Goal: Task Accomplishment & Management: Use online tool/utility

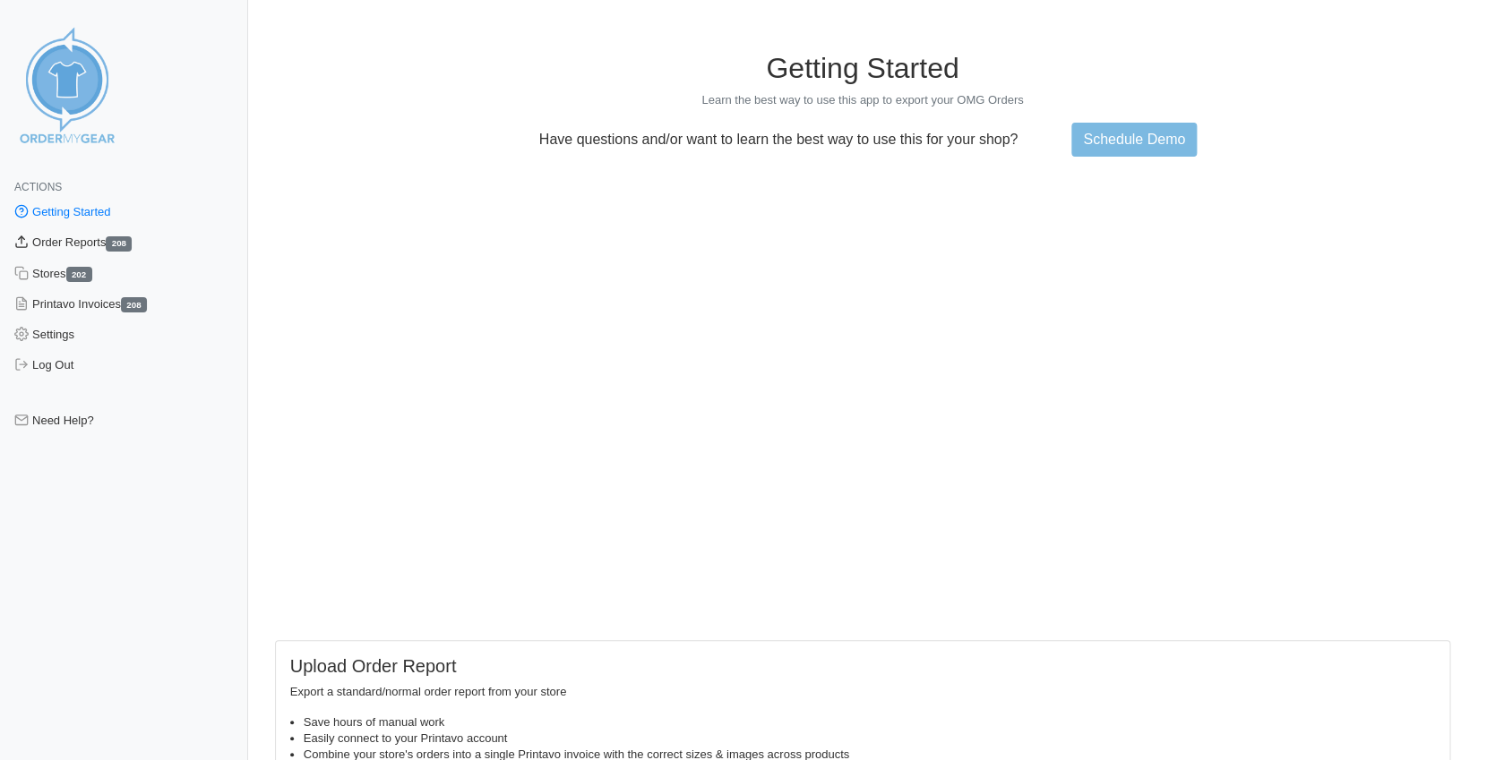
click at [61, 239] on link "Order Reports 208" at bounding box center [124, 242] width 248 height 30
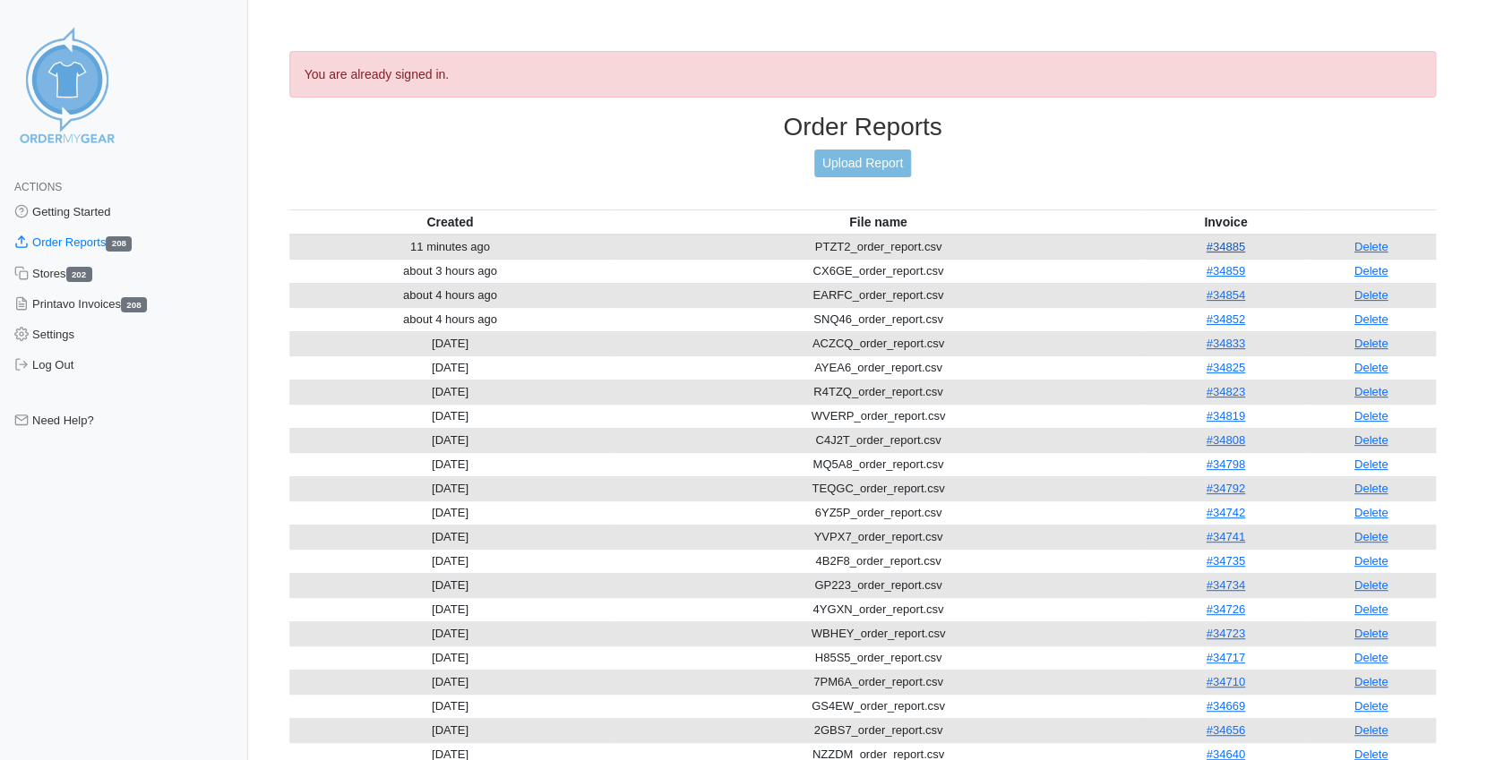
click at [1218, 240] on link "#34885" at bounding box center [1225, 246] width 39 height 13
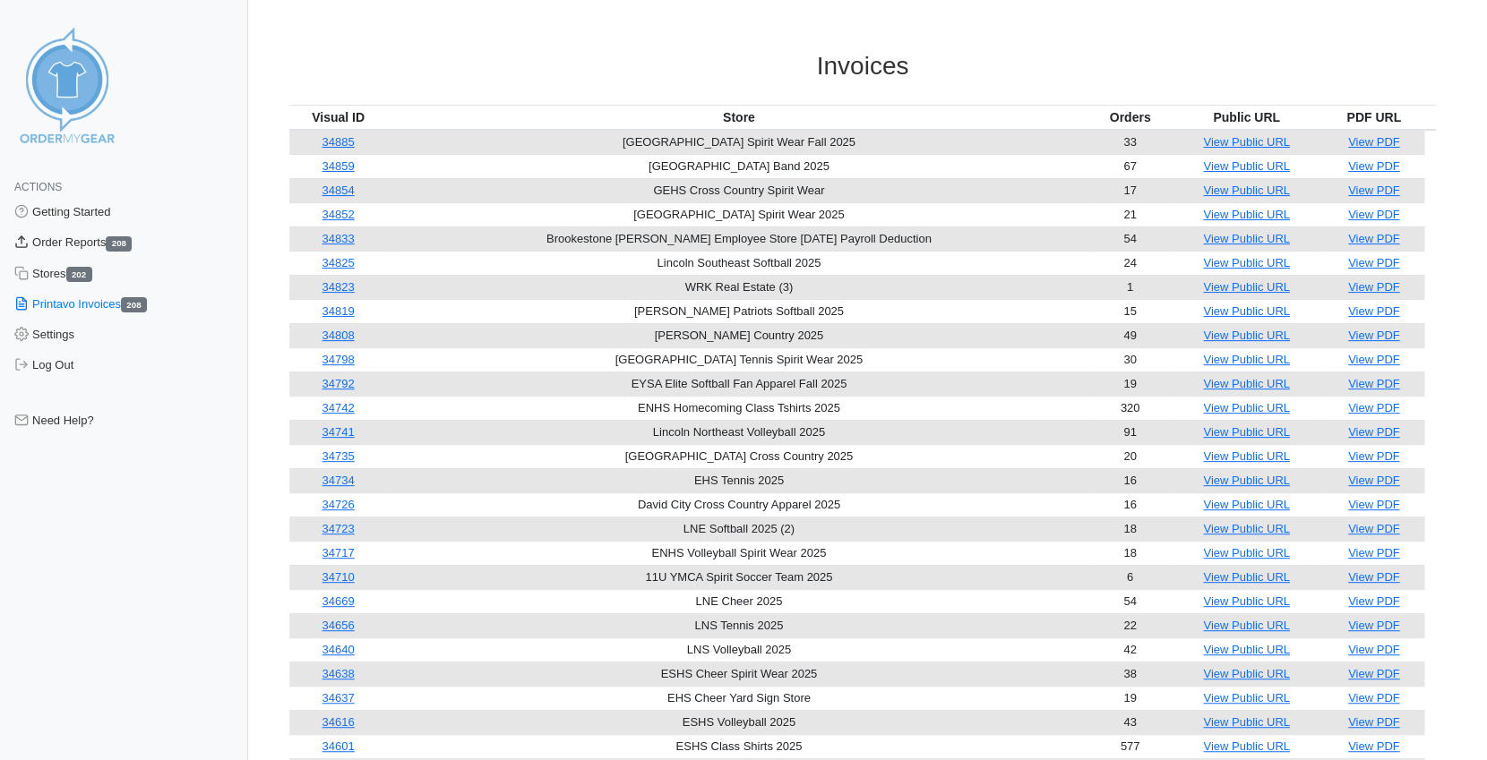
click at [56, 244] on link "Order Reports 208" at bounding box center [124, 242] width 248 height 30
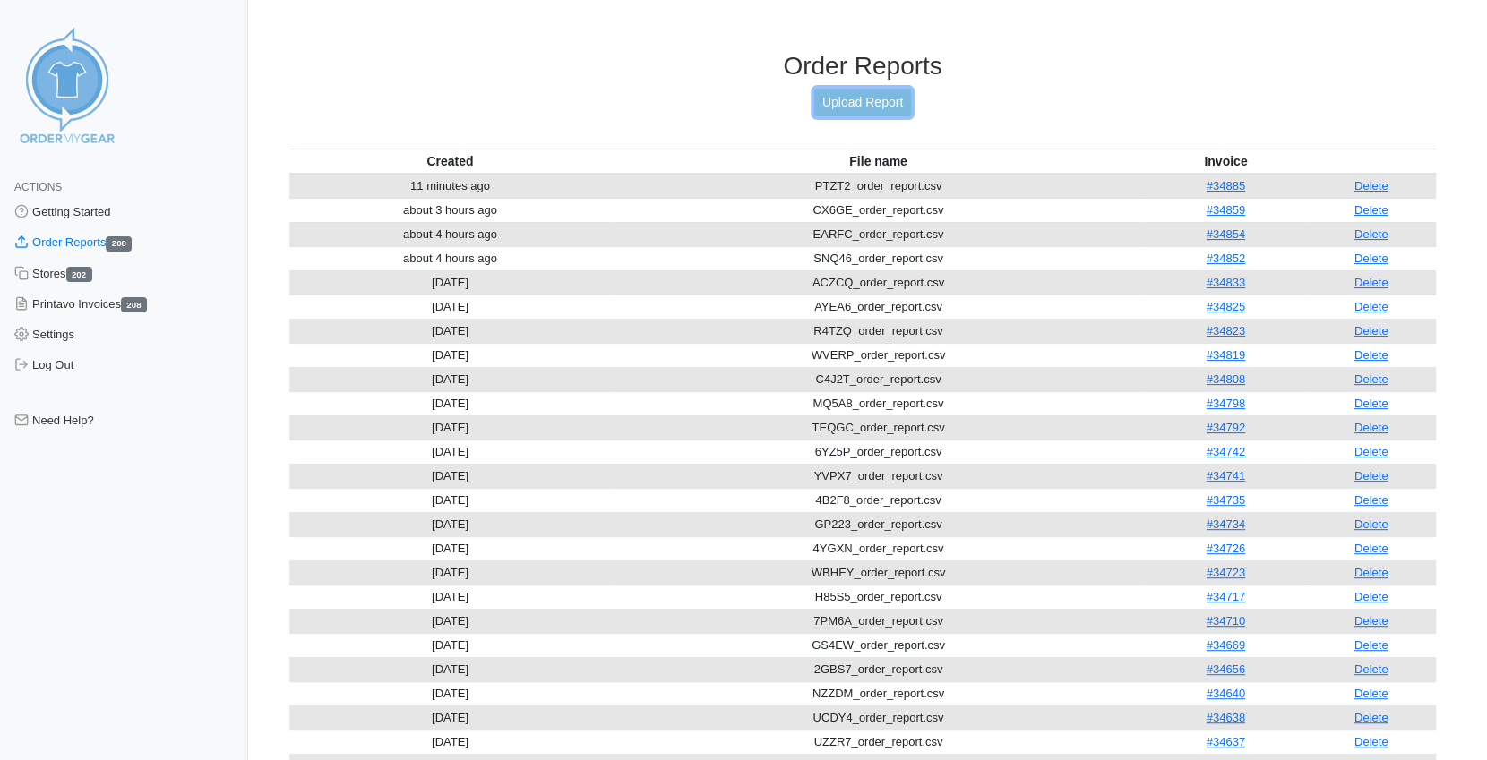
click at [866, 106] on link "Upload Report" at bounding box center [862, 103] width 97 height 28
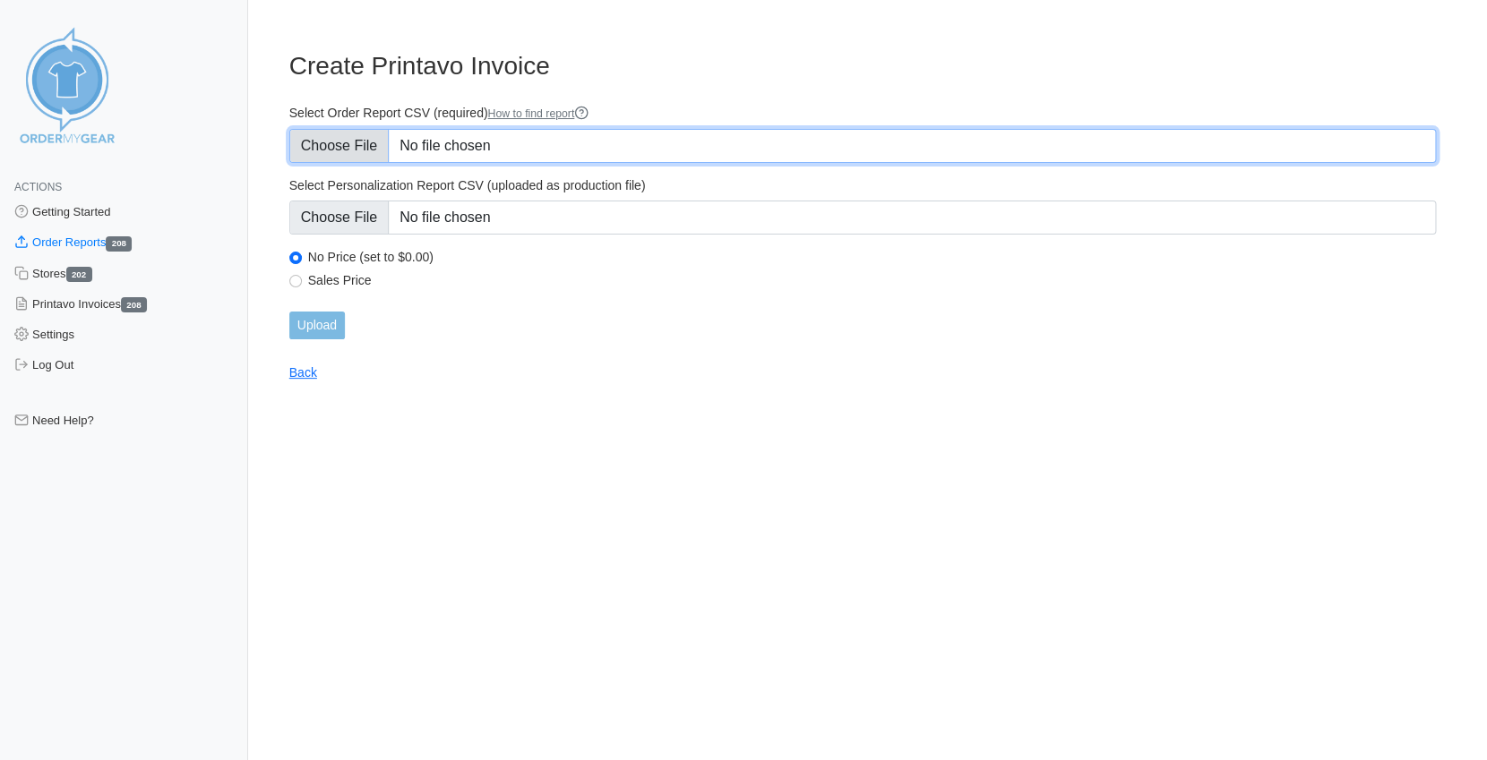
click at [301, 146] on input "Select Order Report CSV (required) How to find report" at bounding box center [862, 146] width 1146 height 34
type input "C:\fakepath\78CZN_order_report.csv"
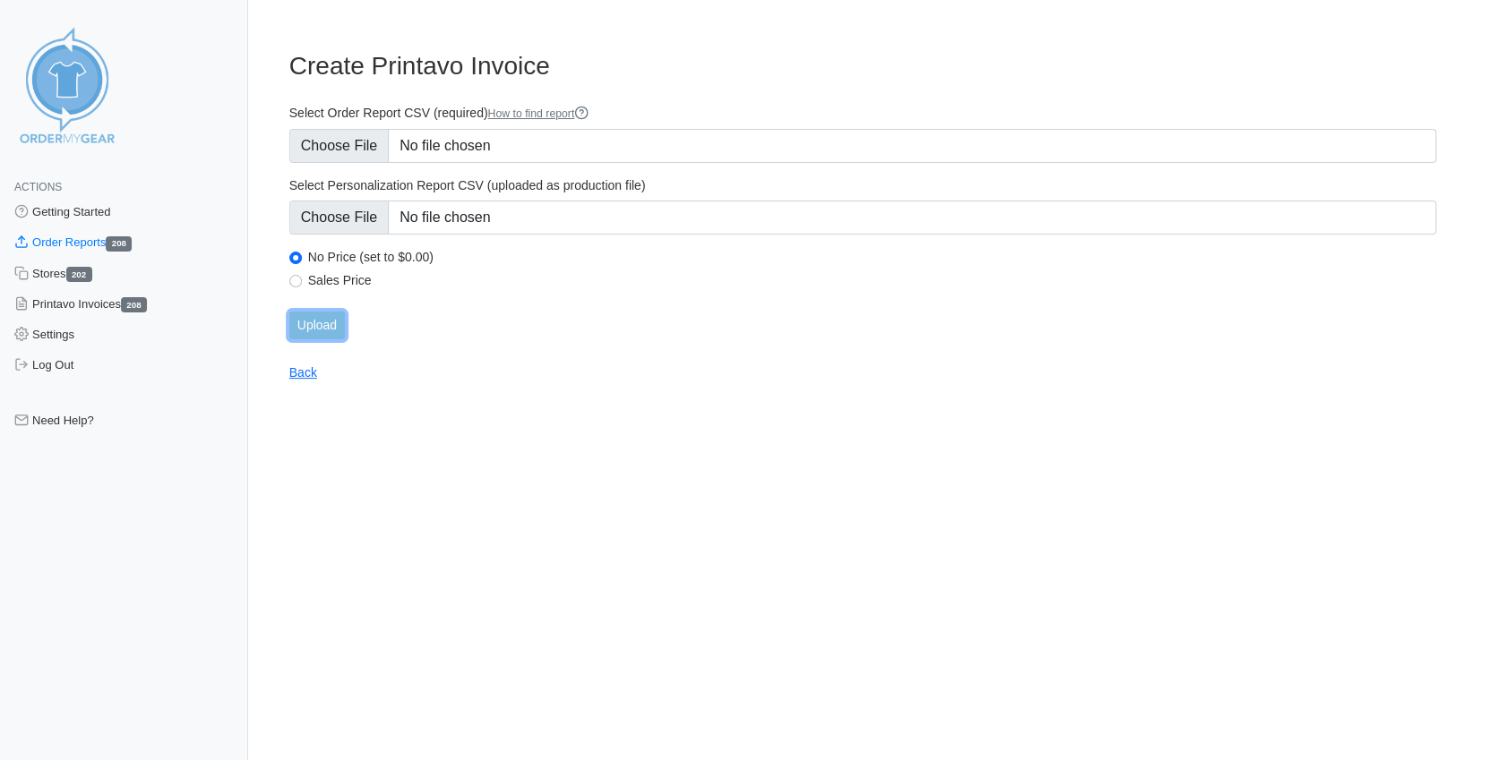
click at [320, 326] on input "Upload" at bounding box center [317, 326] width 56 height 28
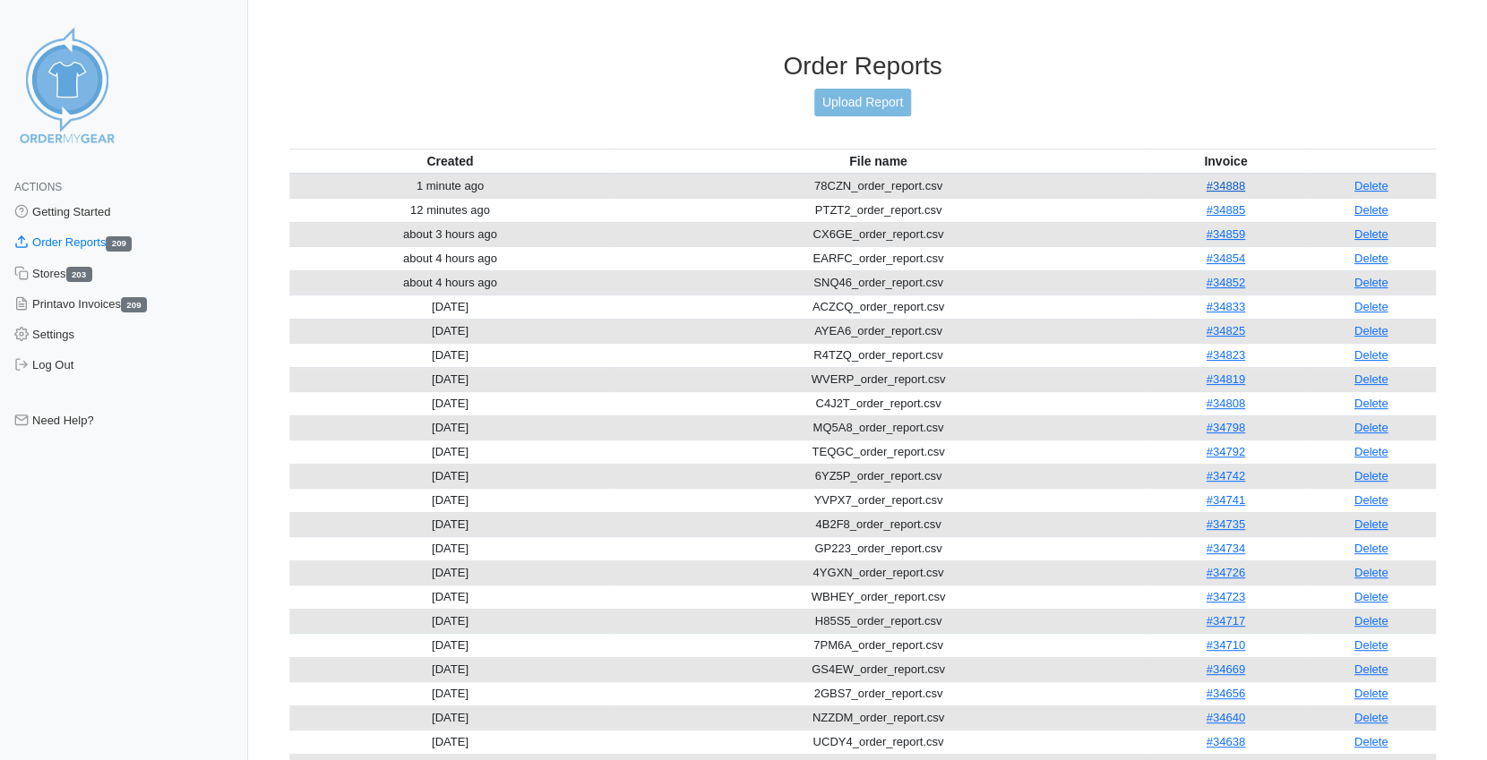
click at [1243, 179] on link "#34888" at bounding box center [1225, 185] width 39 height 13
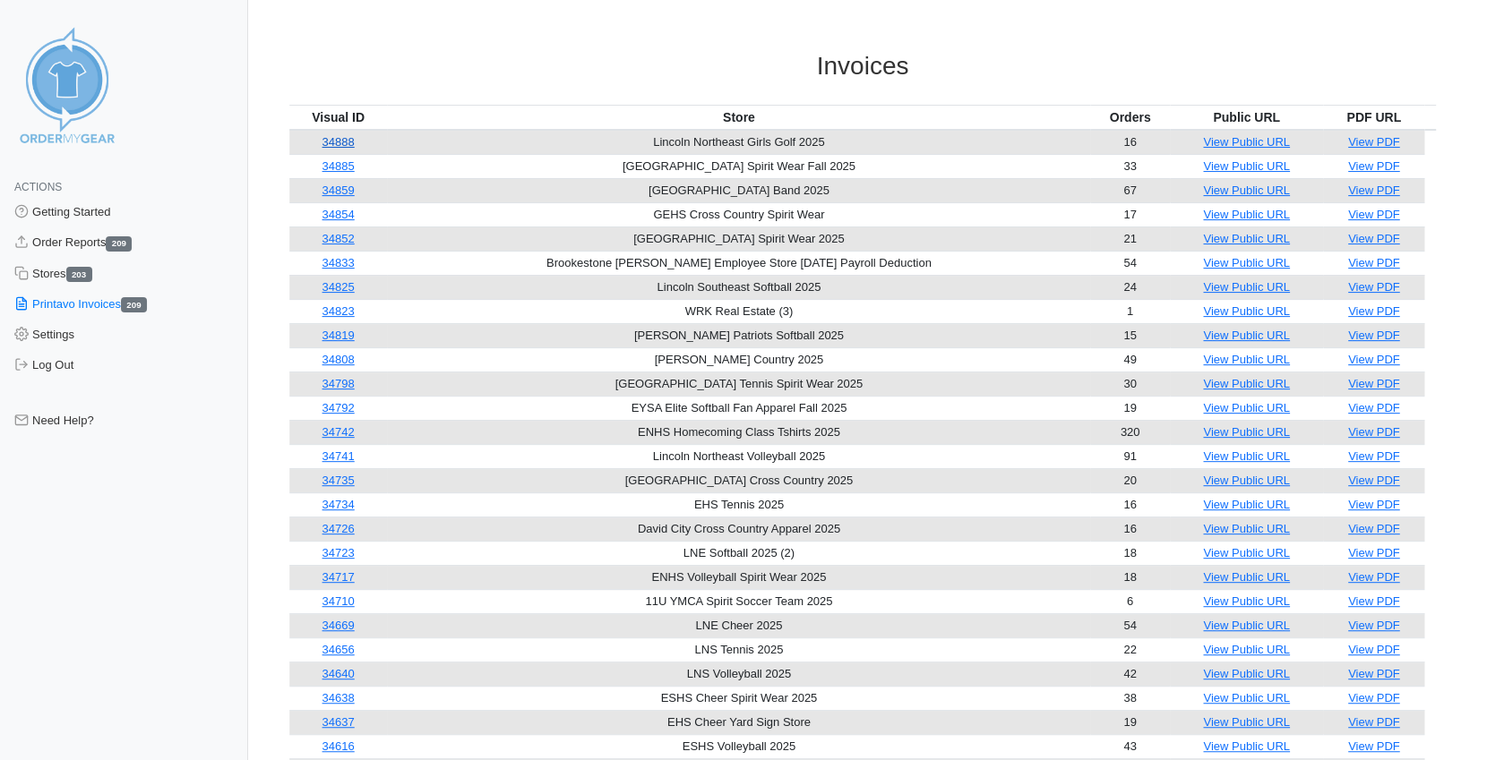
click at [348, 141] on link "34888" at bounding box center [338, 141] width 32 height 13
